Goal: Check status: Check status

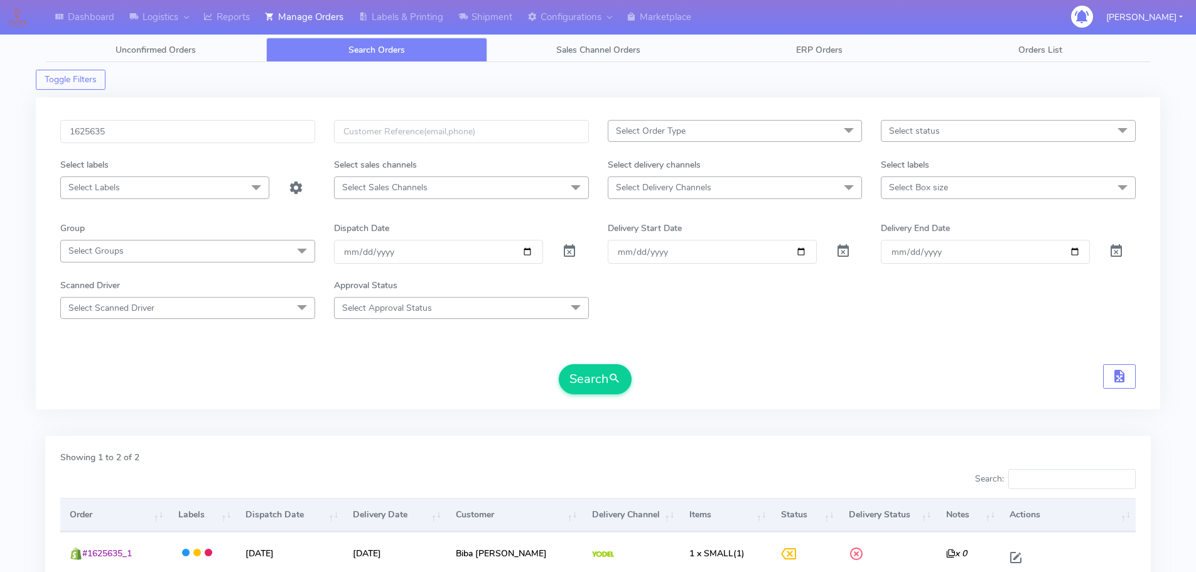
scroll to position [153, 0]
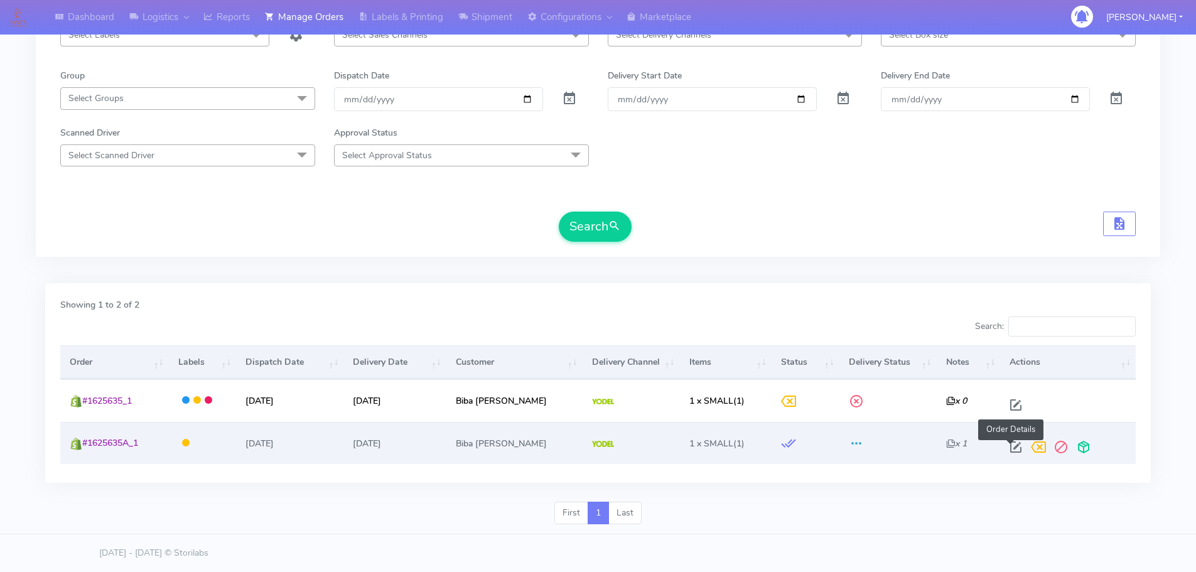
click at [1008, 449] on span at bounding box center [1015, 450] width 23 height 12
select select "5"
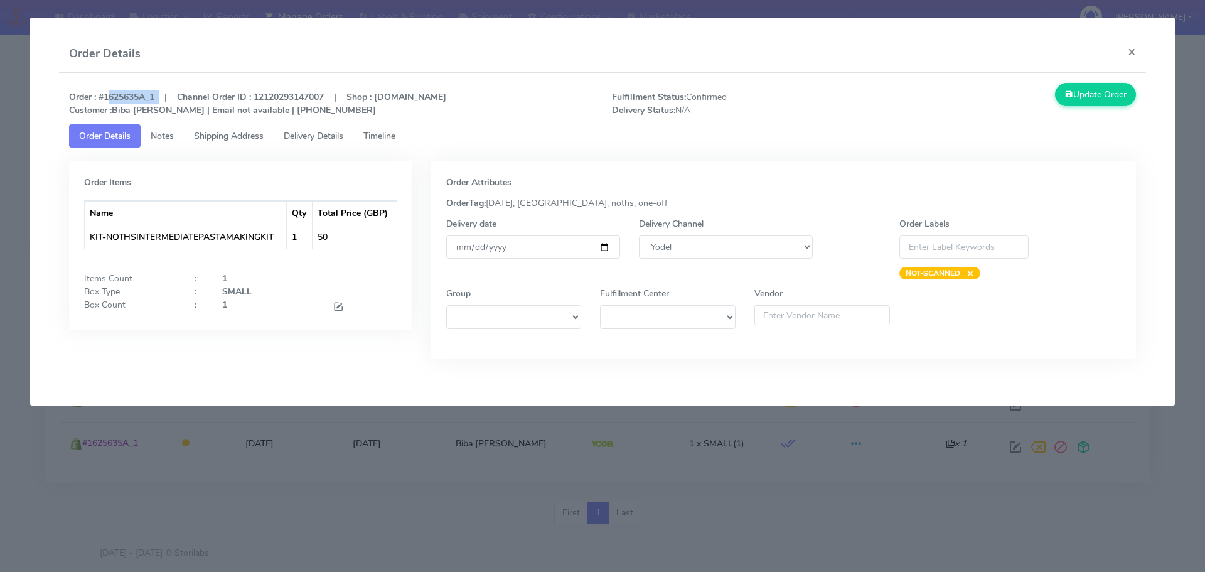
drag, startPoint x: 159, startPoint y: 99, endPoint x: 104, endPoint y: 96, distance: 55.9
click at [104, 96] on strong "Order : #1625635A_1 | Channel Order ID : 12120293147007 | Shop : [DOMAIN_NAME] …" at bounding box center [257, 103] width 377 height 25
click at [136, 101] on strong "Order : #1625635A_1 | Channel Order ID : 12120293147007 | Shop : [DOMAIN_NAME] …" at bounding box center [257, 103] width 377 height 25
click at [148, 99] on strong "Order : #1625635A_1 | Channel Order ID : 12120293147007 | Shop : [DOMAIN_NAME] …" at bounding box center [257, 103] width 377 height 25
click at [147, 92] on strong "Order : #1625635A_1 | Channel Order ID : 12120293147007 | Shop : [DOMAIN_NAME] …" at bounding box center [257, 103] width 377 height 25
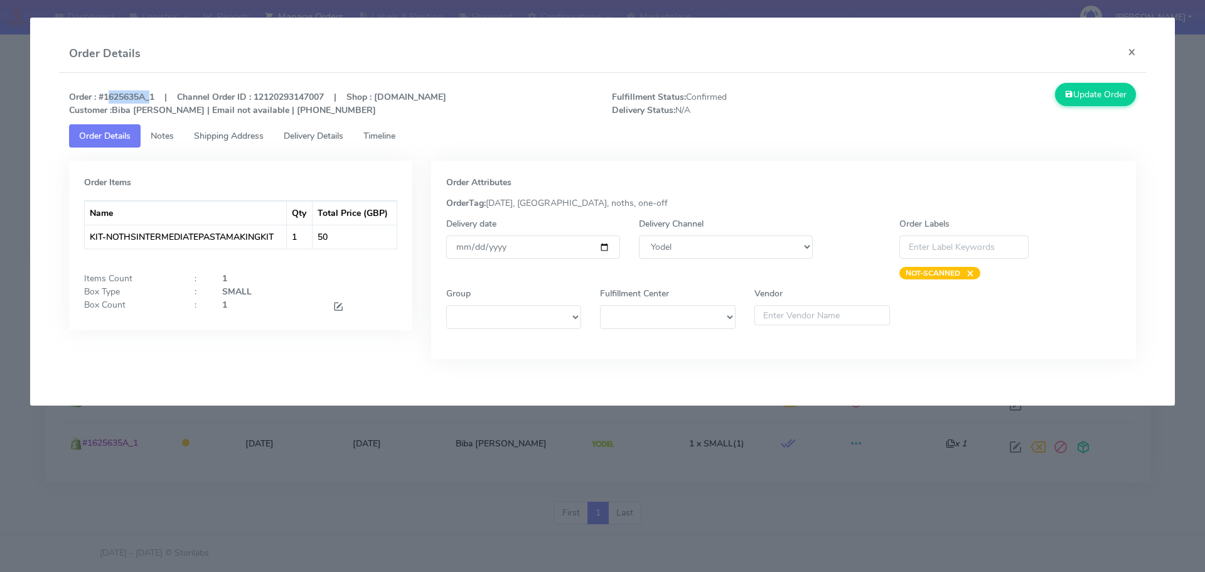
drag, startPoint x: 149, startPoint y: 94, endPoint x: 105, endPoint y: 97, distance: 43.4
click at [105, 97] on strong "Order : #1625635A_1 | Channel Order ID : 12120293147007 | Shop : [DOMAIN_NAME] …" at bounding box center [257, 103] width 377 height 25
copy strong "1625635A"
click at [376, 424] on modal-container "Order Details × Order : #1625635A_1 | Channel Order ID : 12120293147007 | Shop …" at bounding box center [602, 286] width 1205 height 572
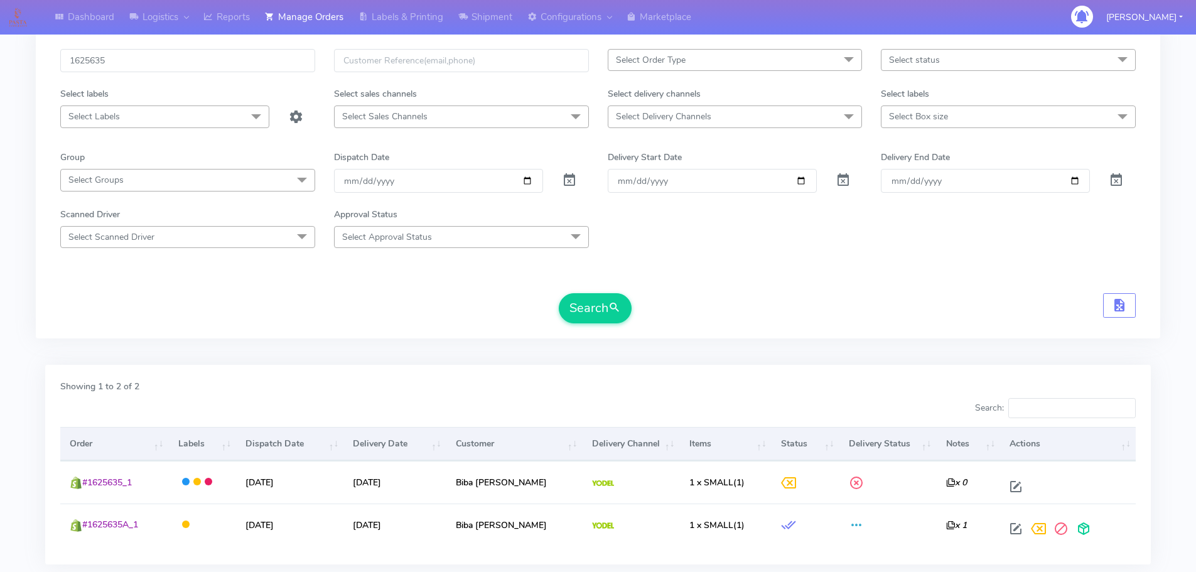
scroll to position [0, 0]
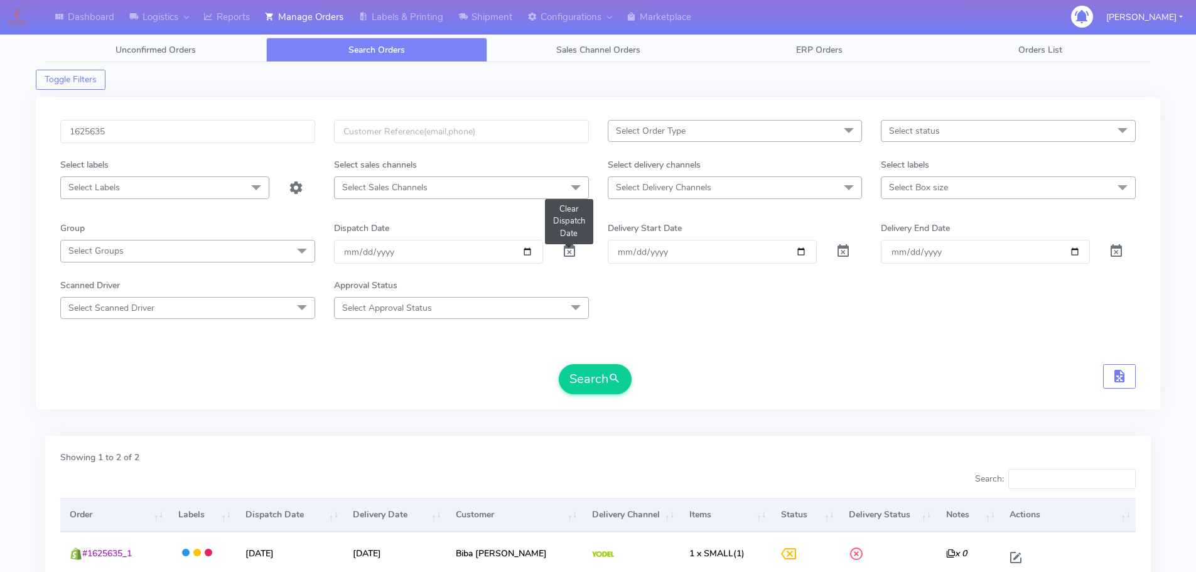
click at [568, 248] on span at bounding box center [569, 254] width 15 height 12
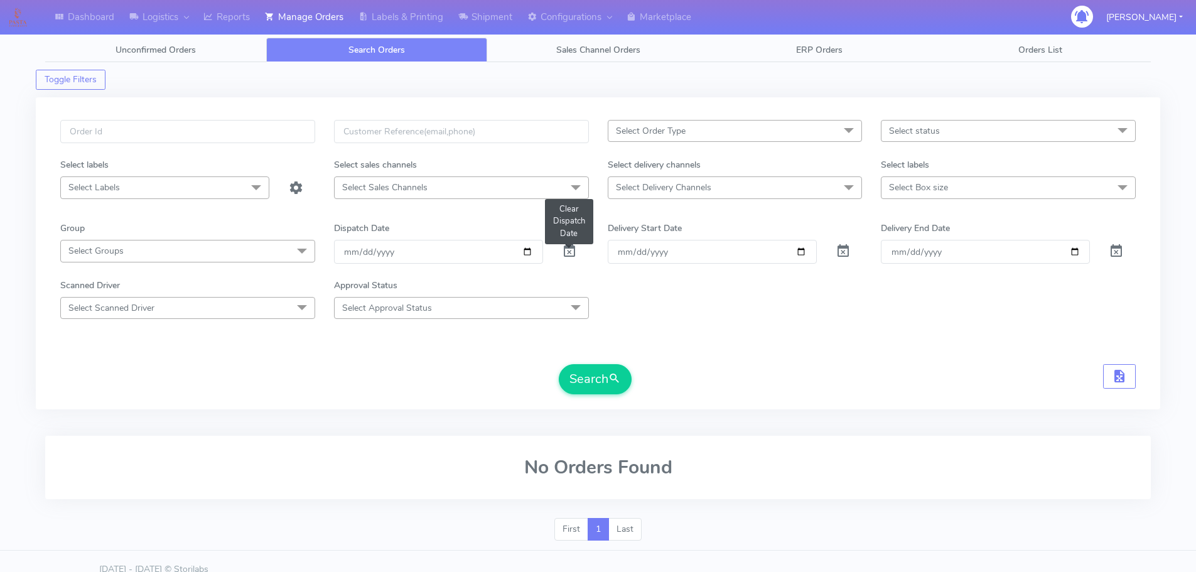
click at [568, 249] on span at bounding box center [569, 254] width 15 height 12
drag, startPoint x: 568, startPoint y: 249, endPoint x: 498, endPoint y: 214, distance: 77.2
click at [566, 249] on span at bounding box center [569, 254] width 15 height 12
click at [252, 136] on input "text" at bounding box center [187, 131] width 255 height 23
paste input "1625635A"
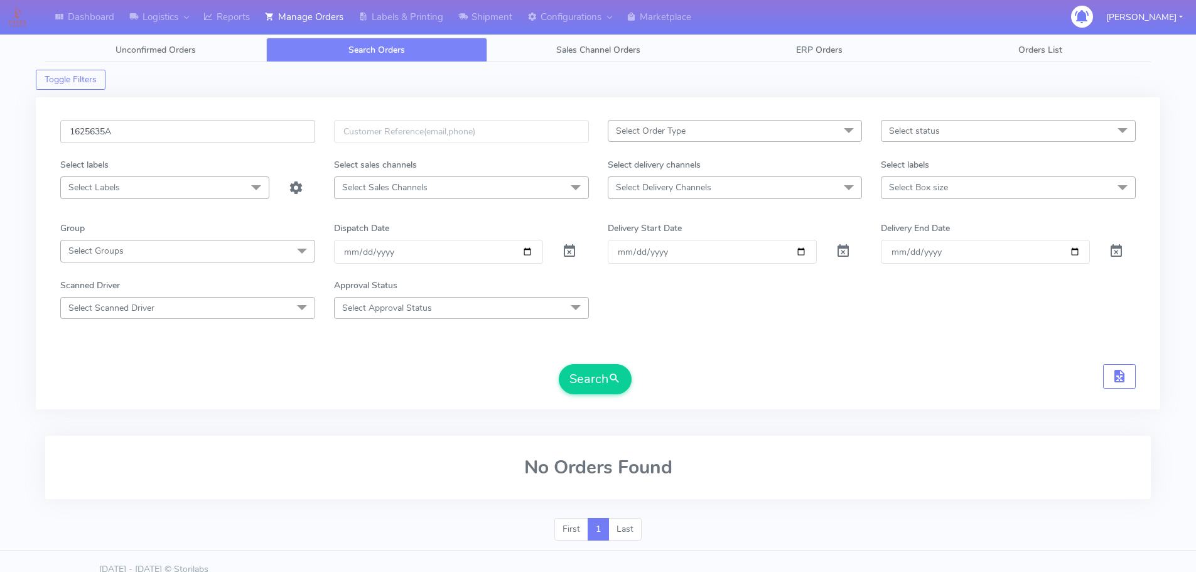
type input "1625635A"
click at [559, 364] on button "Search" at bounding box center [595, 379] width 73 height 30
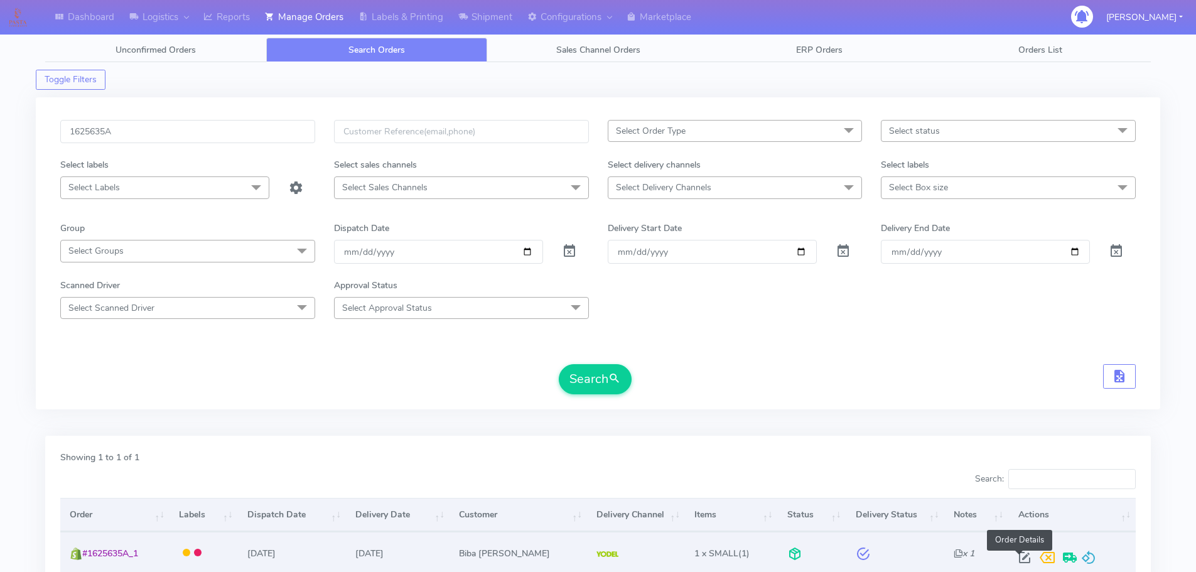
click at [1021, 561] on span at bounding box center [1024, 560] width 23 height 12
select select "5"
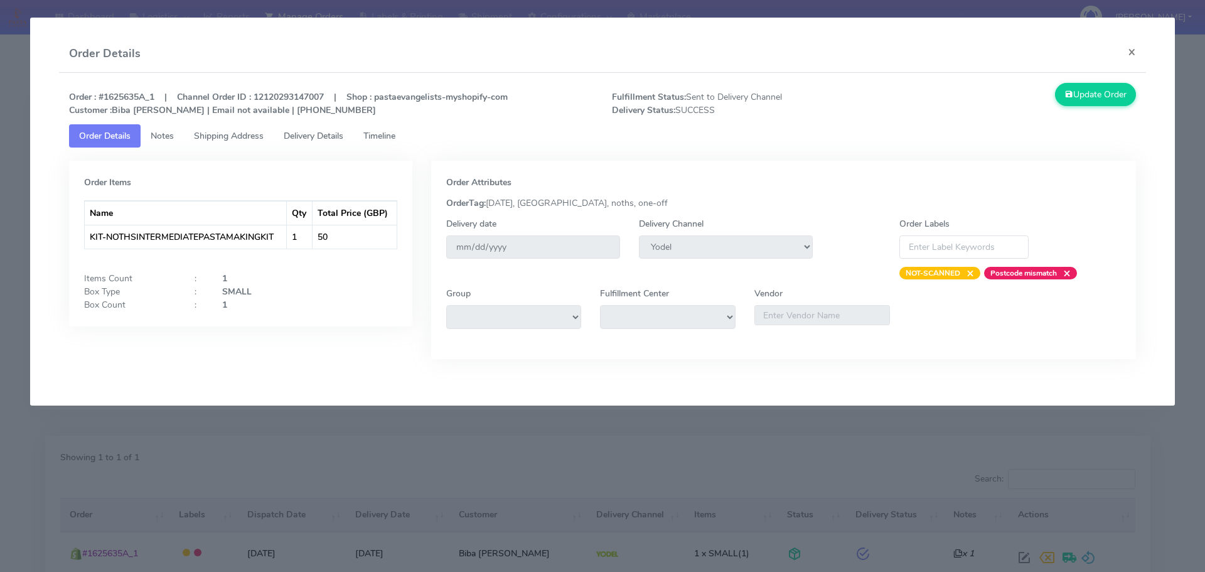
click at [342, 121] on div "Order : #1625635A_1 | Channel Order ID : 12120293147007 | Shop : pastaevangelis…" at bounding box center [603, 103] width 1087 height 41
click at [339, 136] on span "Delivery Details" at bounding box center [314, 136] width 60 height 12
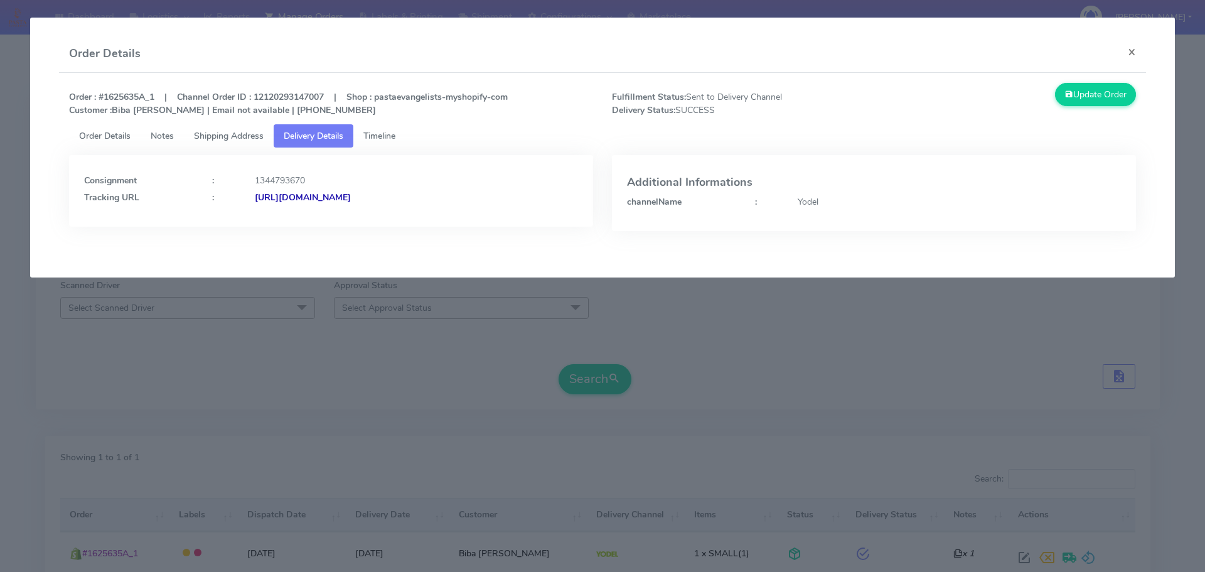
click at [389, 137] on span "Timeline" at bounding box center [379, 136] width 32 height 12
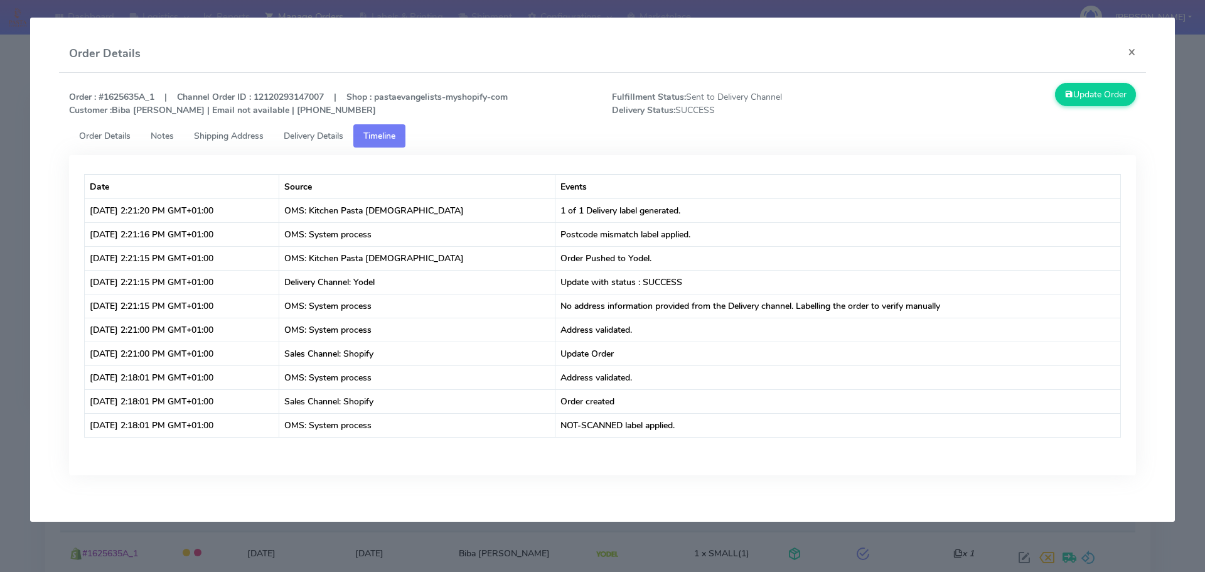
click at [366, 543] on modal-container "Order Details × Order : #1625635A_1 | Channel Order ID : 12120293147007 | Shop …" at bounding box center [602, 286] width 1205 height 572
